Goal: Transaction & Acquisition: Book appointment/travel/reservation

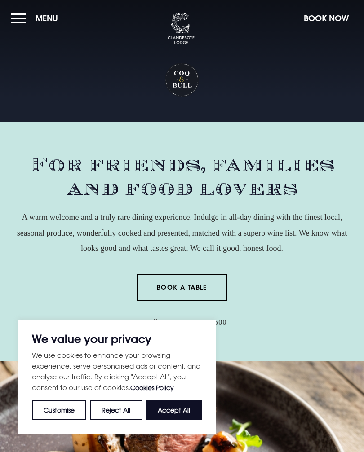
click at [187, 411] on button "Accept All" at bounding box center [174, 411] width 56 height 20
checkbox input "true"
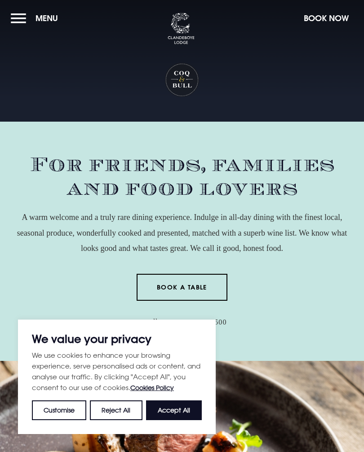
checkbox input "true"
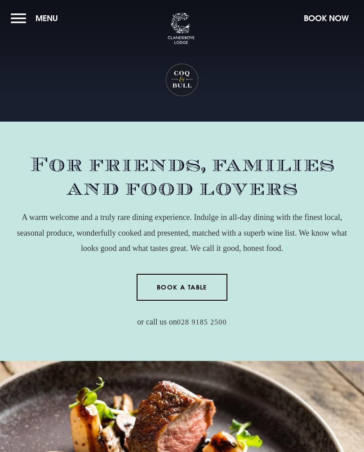
click at [199, 285] on link "Book a Table" at bounding box center [182, 287] width 91 height 27
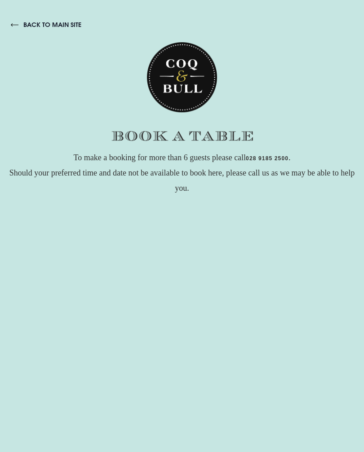
click at [49, 18] on div "back to main site To make a booking for more than 6 guests please call 028 9185…" at bounding box center [182, 305] width 364 height 610
click at [21, 25] on link "back to main site" at bounding box center [46, 25] width 71 height 8
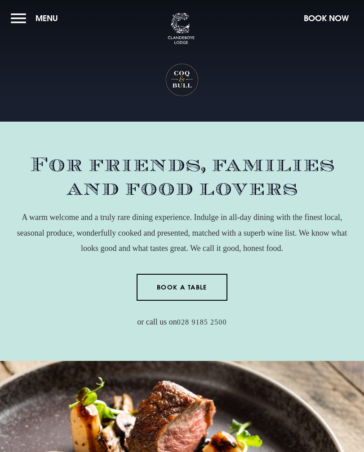
click at [25, 18] on button "Menu" at bounding box center [37, 18] width 52 height 19
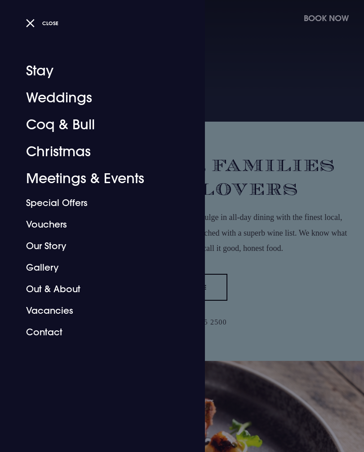
click at [91, 119] on link "Coq & Bull" at bounding box center [97, 124] width 142 height 27
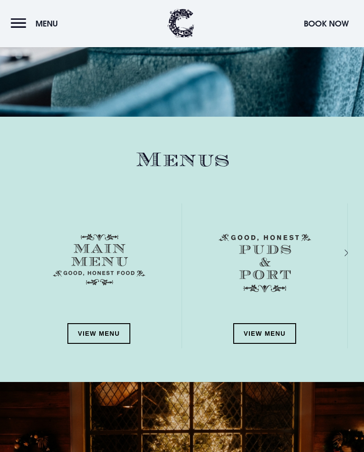
scroll to position [996, 0]
click at [111, 334] on link "View Menu" at bounding box center [98, 333] width 63 height 21
